Goal: Transaction & Acquisition: Purchase product/service

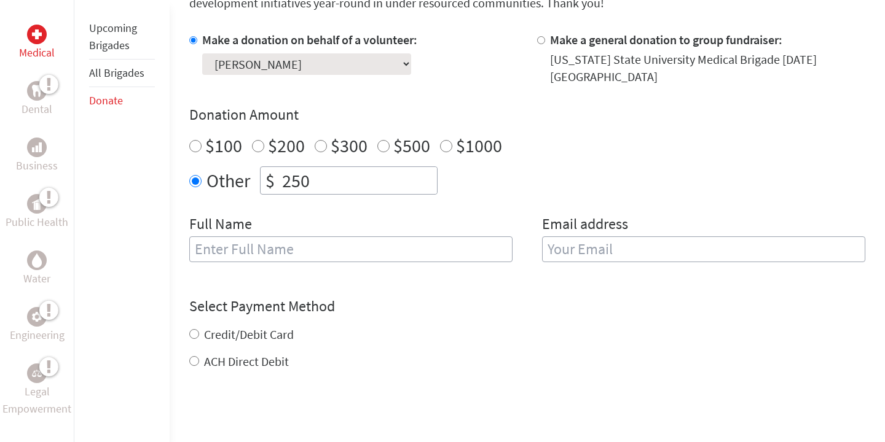
scroll to position [378, 0]
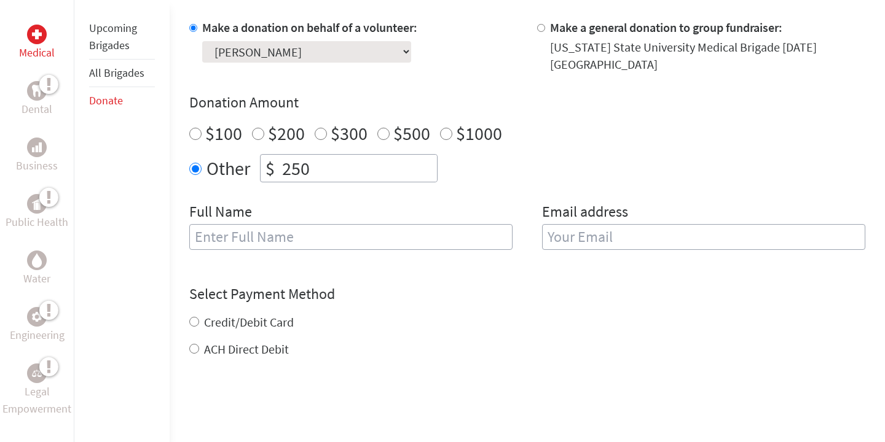
click at [295, 243] on input "text" at bounding box center [350, 237] width 323 height 26
click at [588, 236] on input "email" at bounding box center [703, 237] width 323 height 26
click at [435, 244] on input "Veena" at bounding box center [350, 237] width 323 height 26
type input "Veena [PERSON_NAME]"
click at [628, 241] on input "email" at bounding box center [703, 237] width 323 height 26
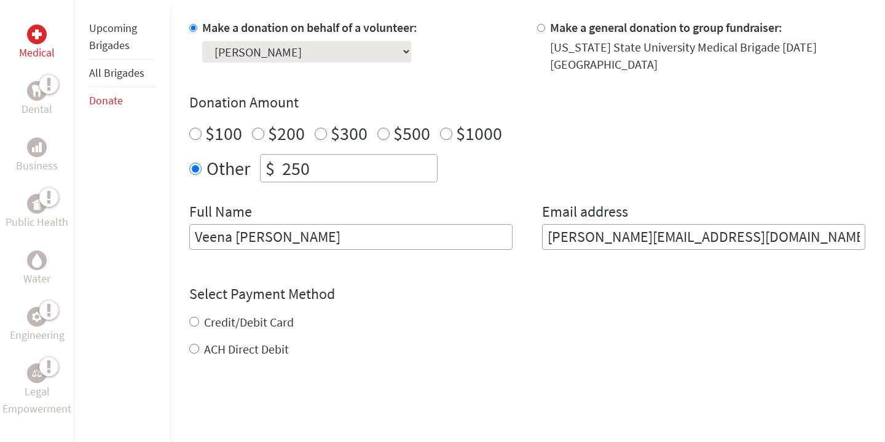
type input "[PERSON_NAME][EMAIL_ADDRESS][DOMAIN_NAME]"
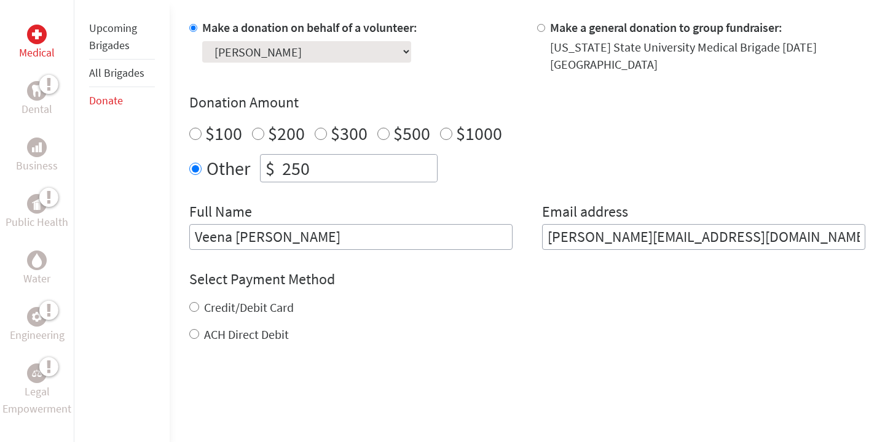
click at [575, 291] on div "Select Payment Method NOTE: American Express is not accepted. Please proceed no…" at bounding box center [527, 307] width 676 height 74
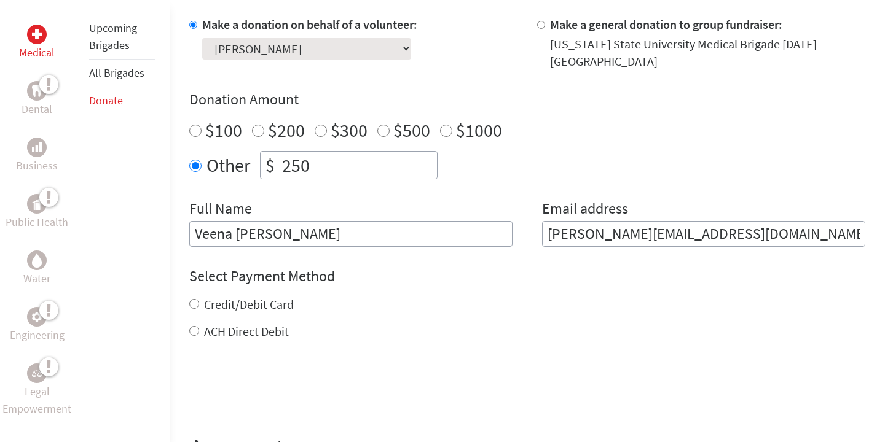
scroll to position [437, 0]
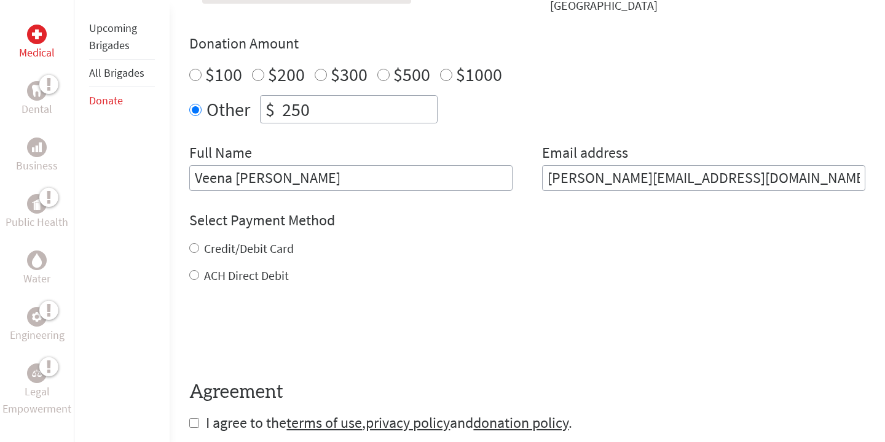
click at [193, 246] on input "Credit/Debit Card" at bounding box center [194, 248] width 10 height 10
radio input "true"
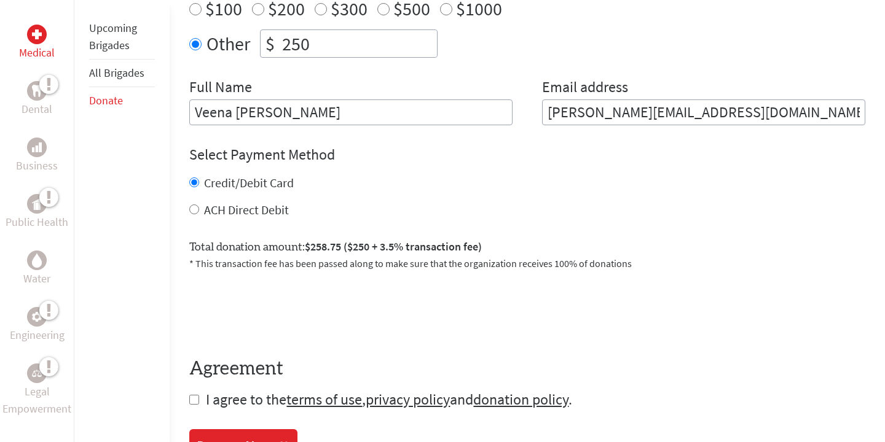
scroll to position [505, 0]
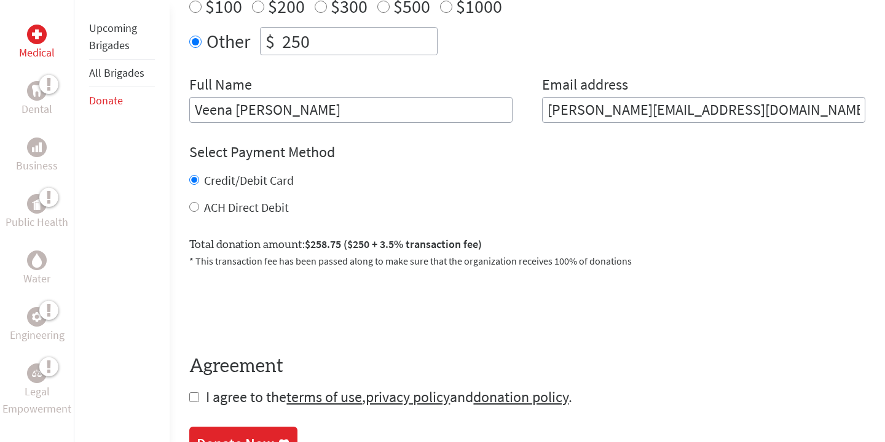
click at [193, 205] on input "ACH Direct Debit" at bounding box center [194, 207] width 10 height 10
radio input "true"
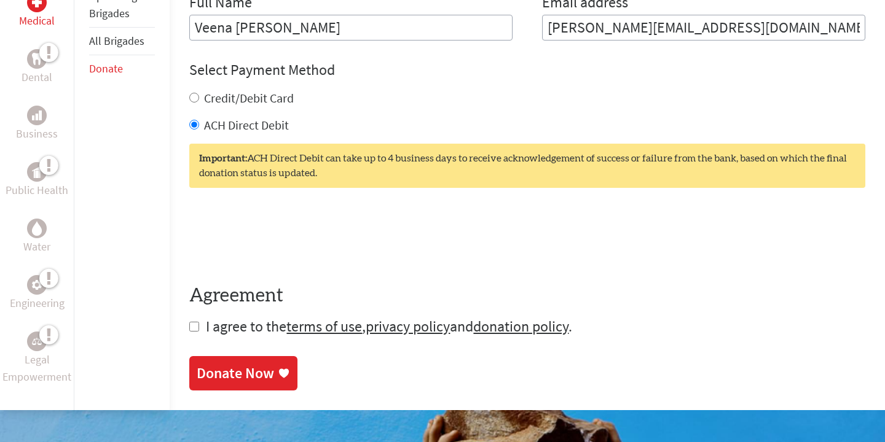
scroll to position [599, 0]
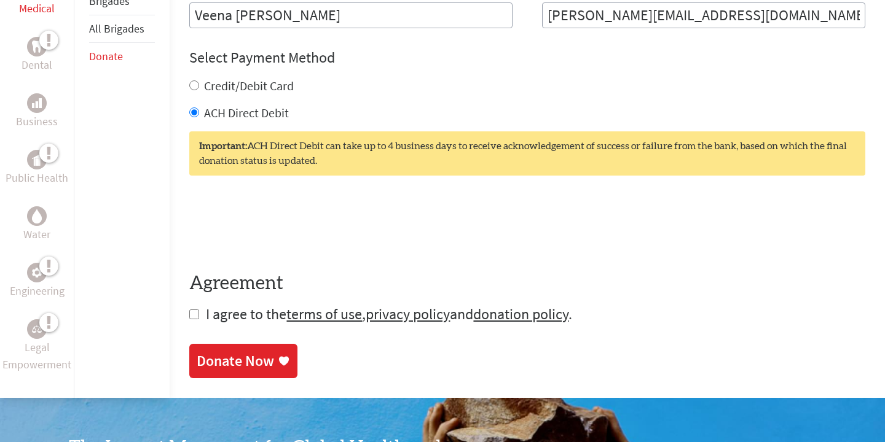
click at [194, 317] on input "checkbox" at bounding box center [194, 315] width 10 height 10
checkbox input "true"
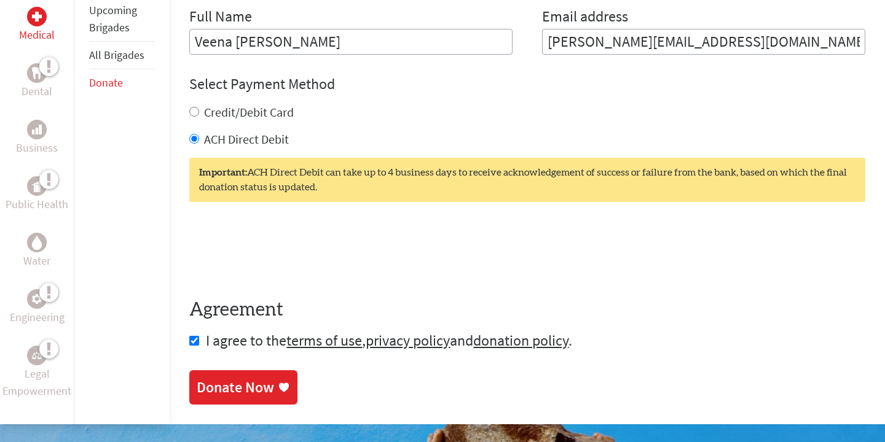
scroll to position [593, 0]
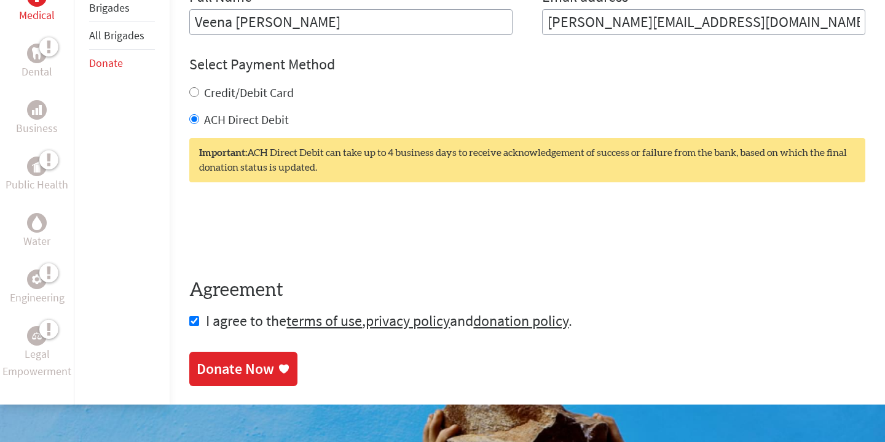
click at [258, 367] on div "Donate Now" at bounding box center [235, 369] width 77 height 20
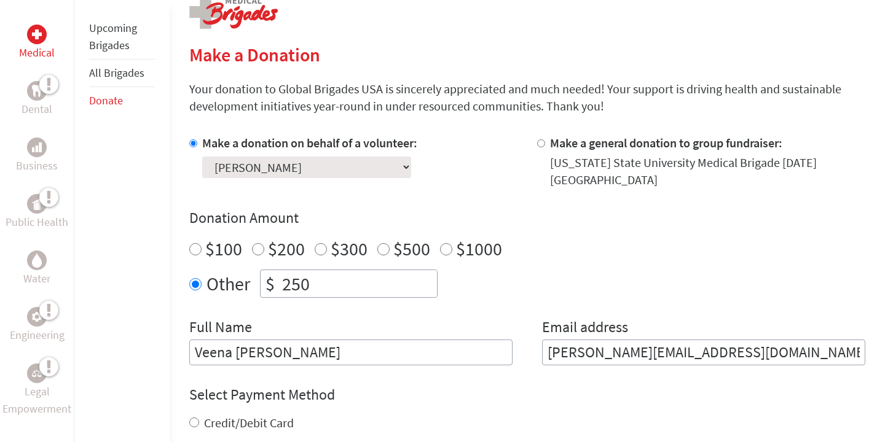
scroll to position [308, 0]
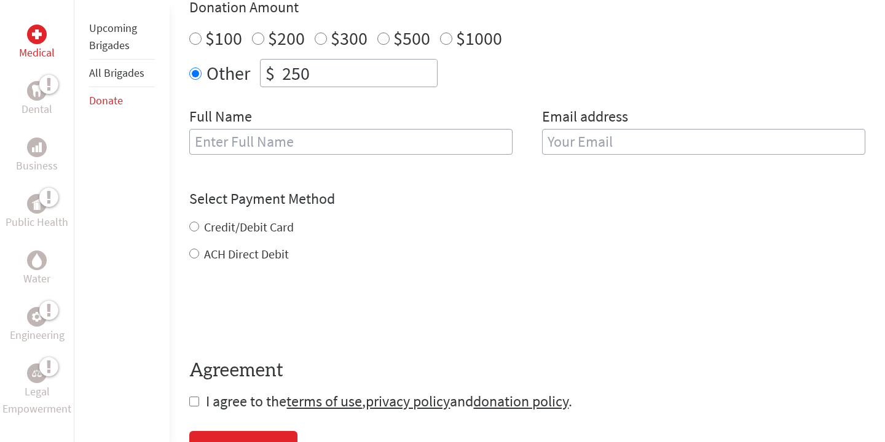
scroll to position [478, 0]
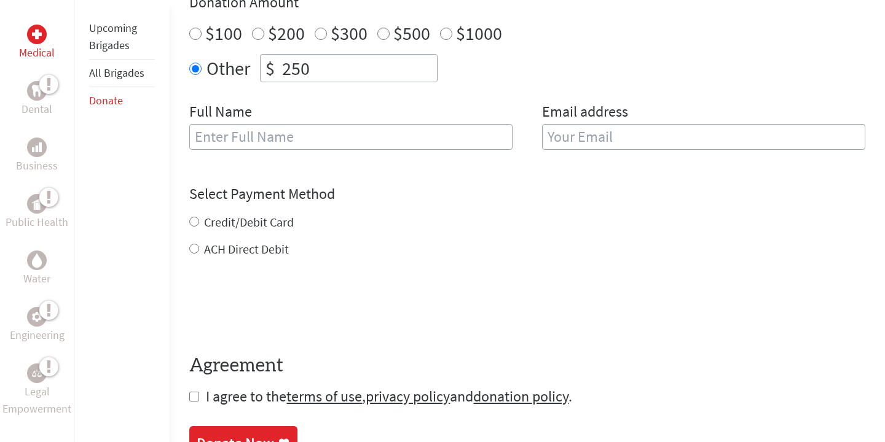
click at [193, 224] on input "Credit/Debit Card" at bounding box center [194, 222] width 10 height 10
radio input "true"
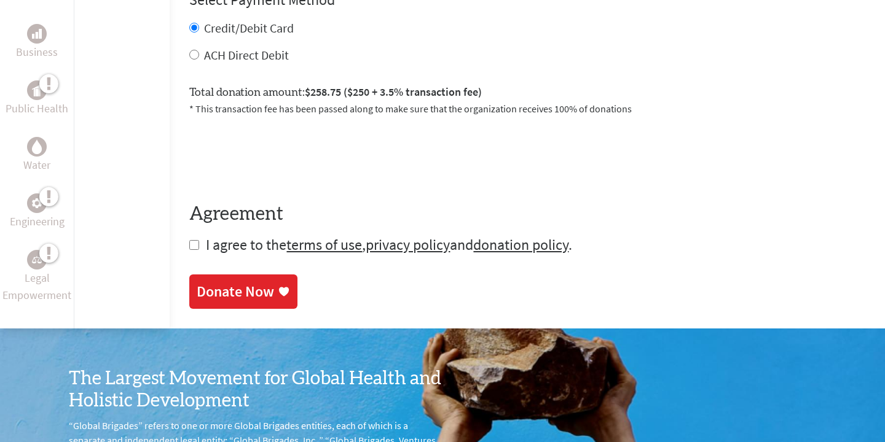
scroll to position [681, 0]
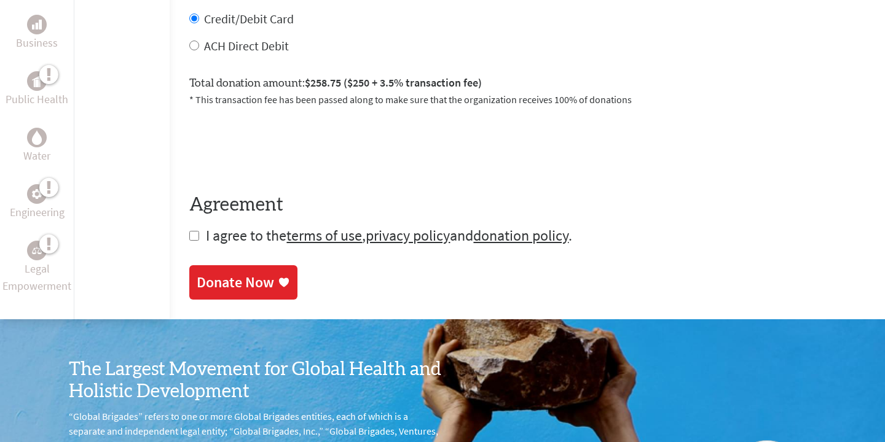
click at [192, 238] on input "checkbox" at bounding box center [194, 236] width 10 height 10
checkbox input "true"
click at [241, 284] on div "Donate Now" at bounding box center [235, 284] width 77 height 20
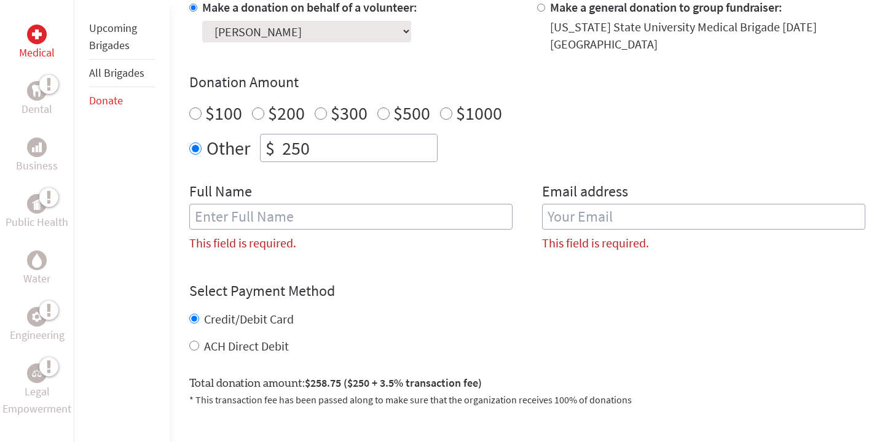
scroll to position [397, 0]
click at [340, 227] on input "text" at bounding box center [350, 218] width 323 height 26
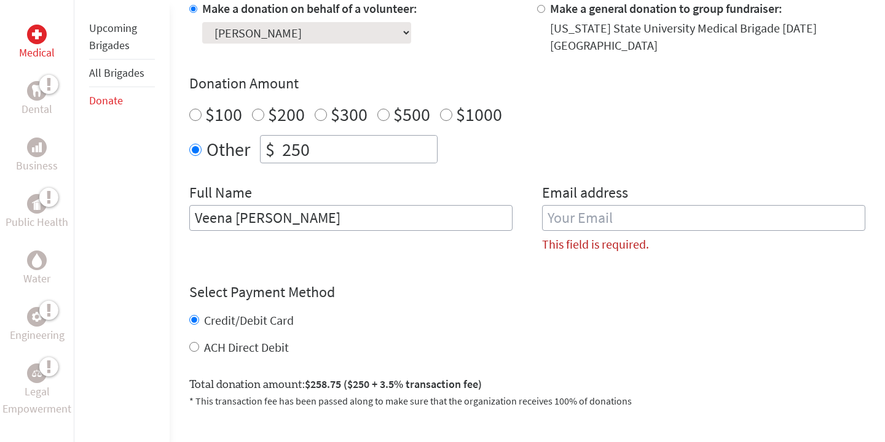
type input "Veena [PERSON_NAME]"
click at [549, 218] on input "email" at bounding box center [703, 218] width 323 height 26
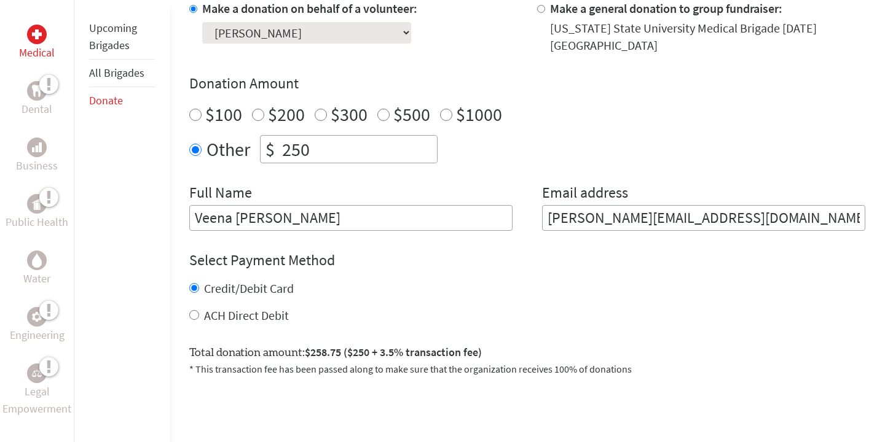
type input "[PERSON_NAME][EMAIL_ADDRESS][DOMAIN_NAME]"
click at [459, 335] on div "Total donation amount: $258.75 ($250 + 3.5% transaction fee) * This transaction…" at bounding box center [527, 355] width 676 height 42
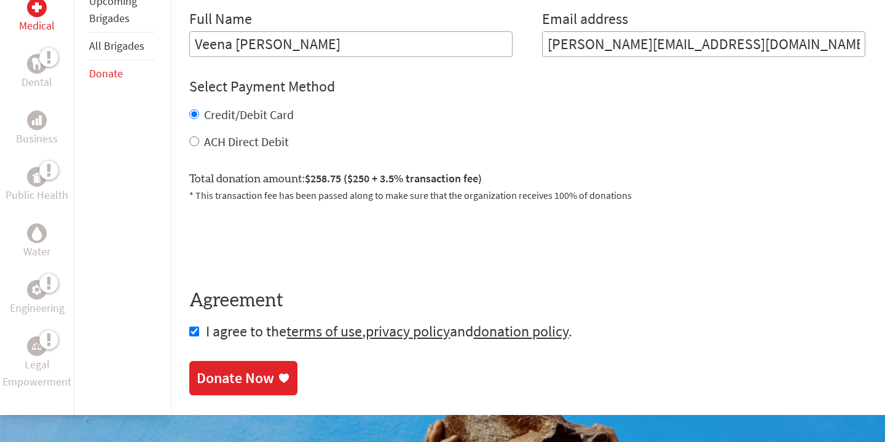
scroll to position [575, 0]
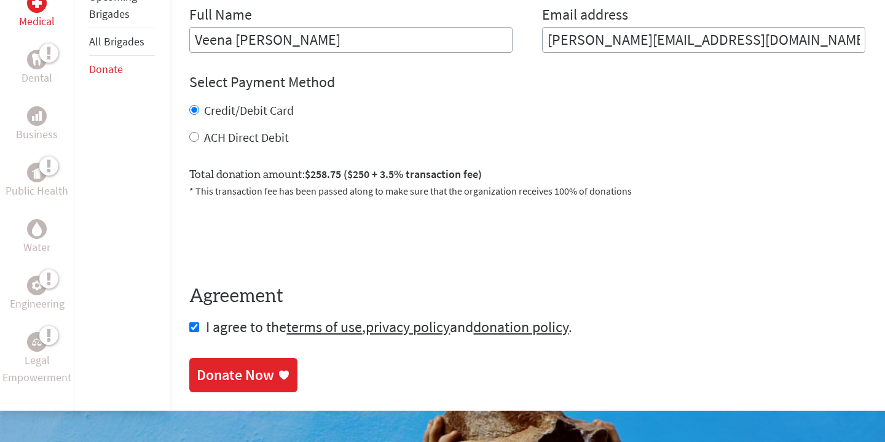
click at [230, 378] on div "Donate Now" at bounding box center [235, 375] width 77 height 20
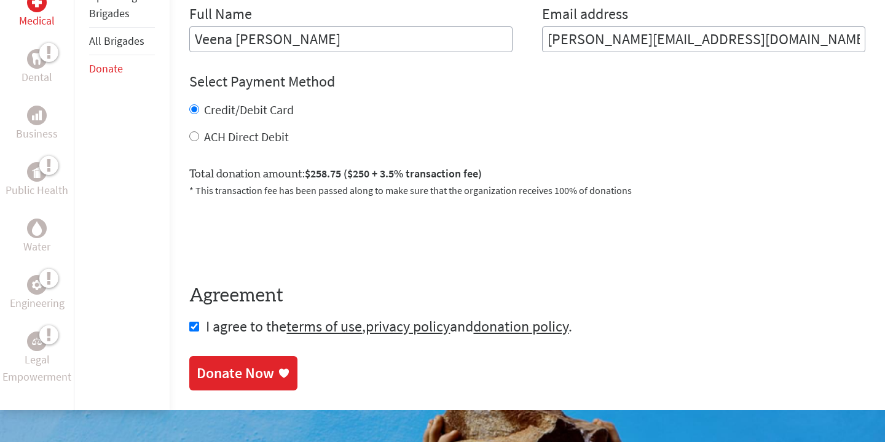
scroll to position [628, 0]
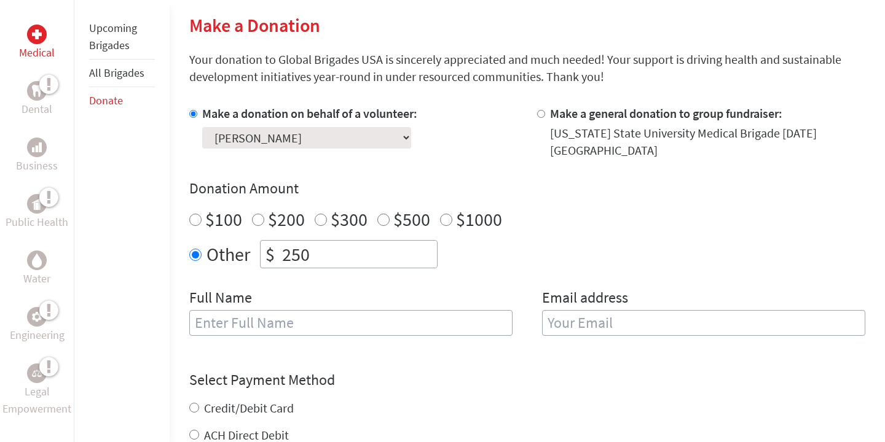
scroll to position [318, 0]
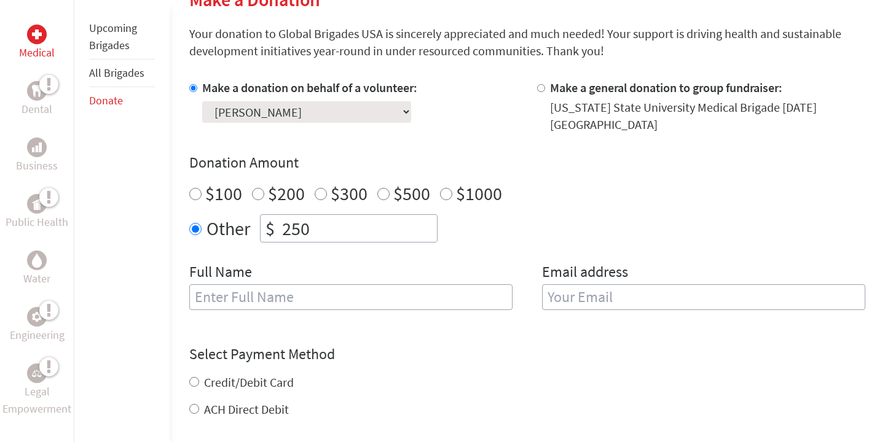
click at [256, 300] on input "text" at bounding box center [350, 297] width 323 height 26
type input "Veena [PERSON_NAME]"
click at [576, 288] on input "email" at bounding box center [703, 297] width 323 height 26
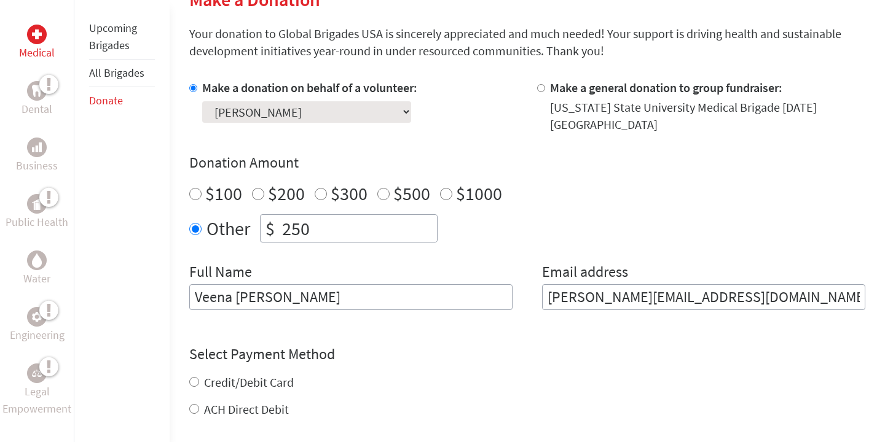
type input "[PERSON_NAME][EMAIL_ADDRESS][DOMAIN_NAME]"
click at [524, 335] on form "Make a donation on behalf of a volunteer: Select a volunteer... [PERSON_NAME] […" at bounding box center [527, 323] width 676 height 488
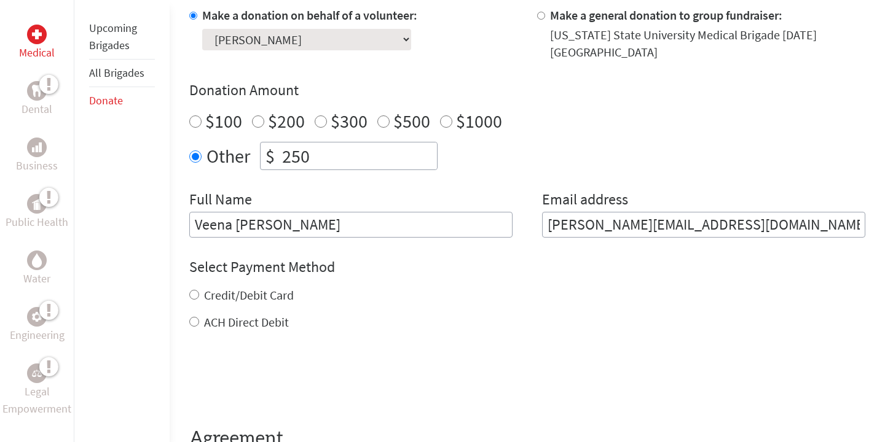
scroll to position [421, 0]
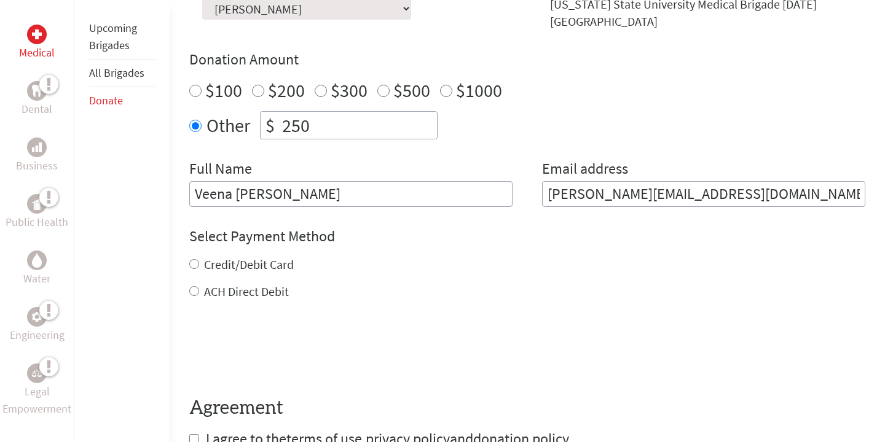
click at [194, 261] on input "Credit/Debit Card" at bounding box center [194, 264] width 10 height 10
radio input "true"
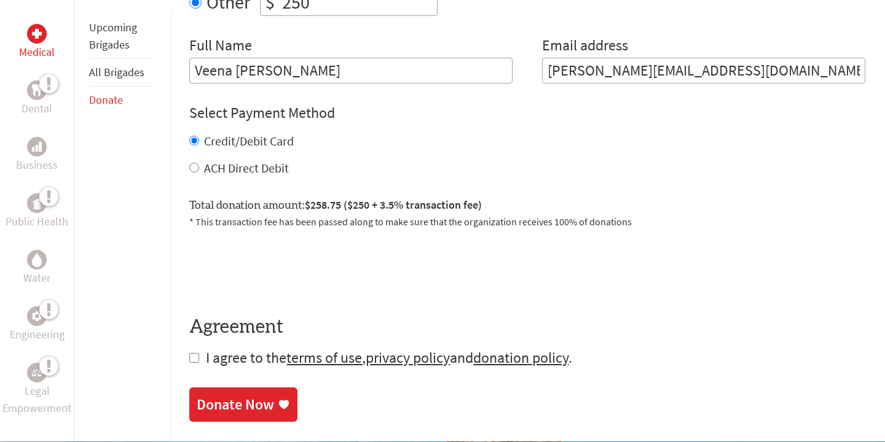
scroll to position [564, 0]
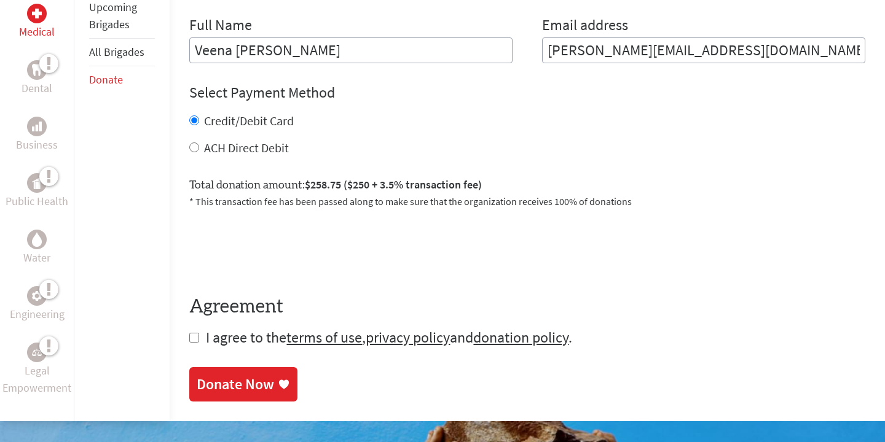
click at [192, 341] on input "checkbox" at bounding box center [194, 338] width 10 height 10
checkbox input "true"
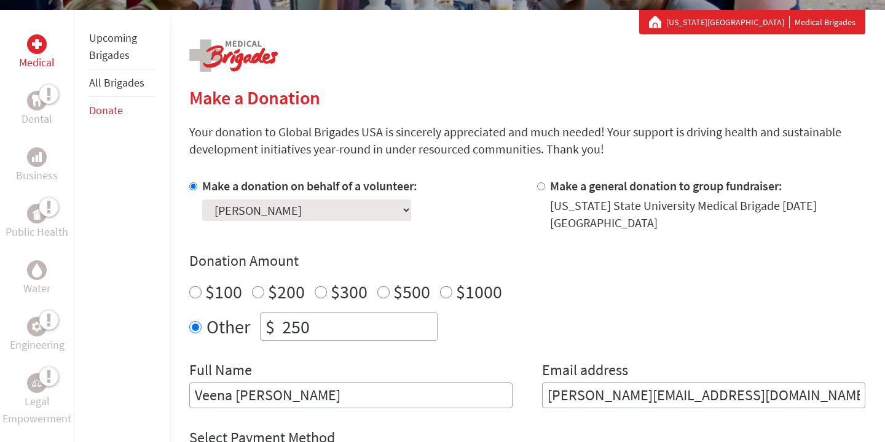
scroll to position [0, 0]
click at [189, 345] on div "Make a donation on behalf of a volunteer: Select a volunteer... Adja Anne Alexi…" at bounding box center [527, 293] width 676 height 231
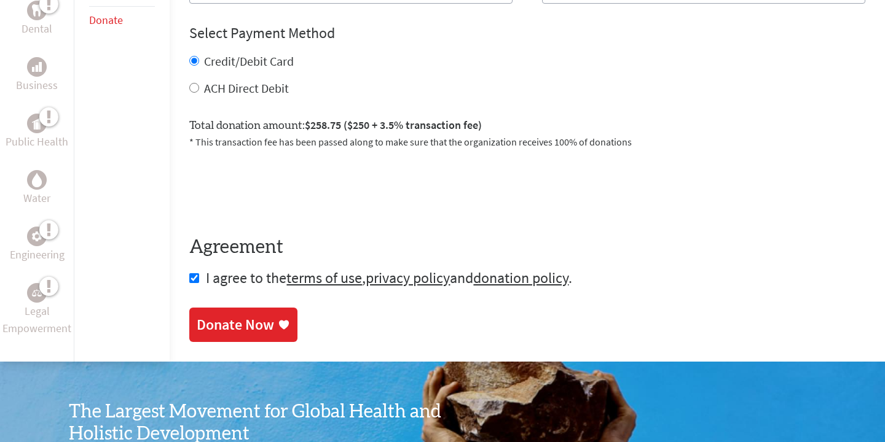
scroll to position [634, 0]
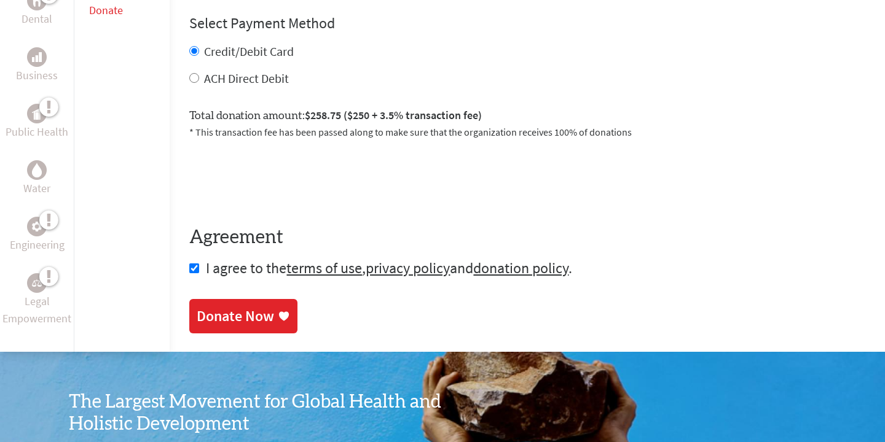
click at [228, 317] on div "Donate Now" at bounding box center [235, 317] width 77 height 20
